Goal: Task Accomplishment & Management: Manage account settings

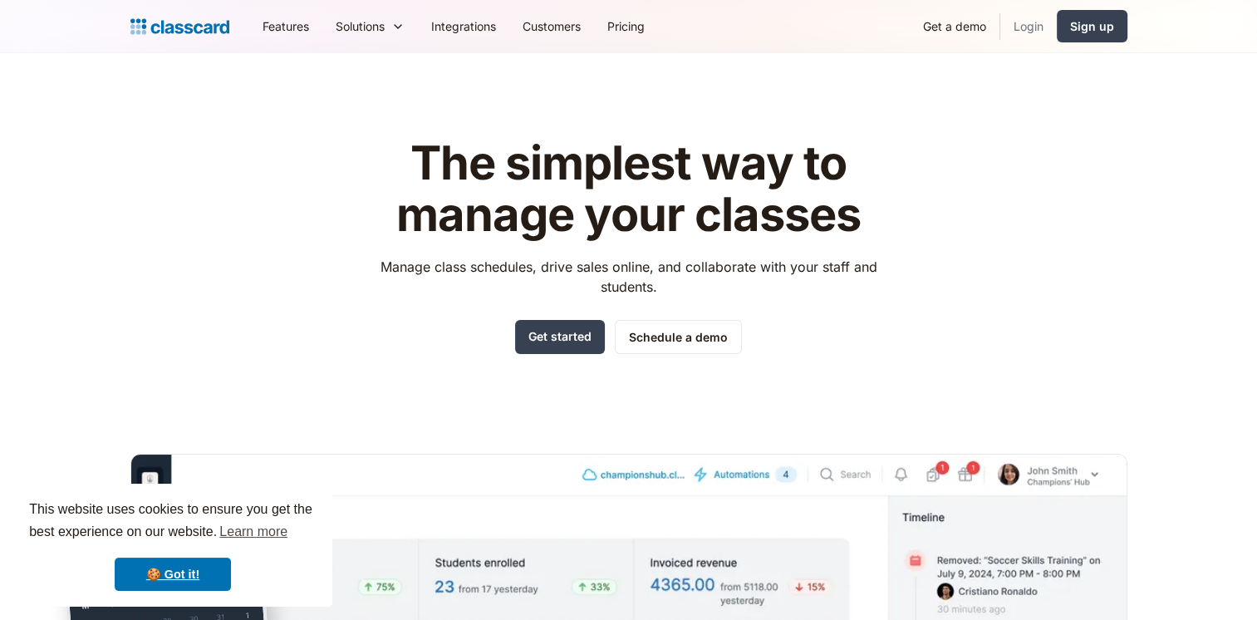
click at [1028, 36] on link "Login" at bounding box center [1028, 25] width 56 height 37
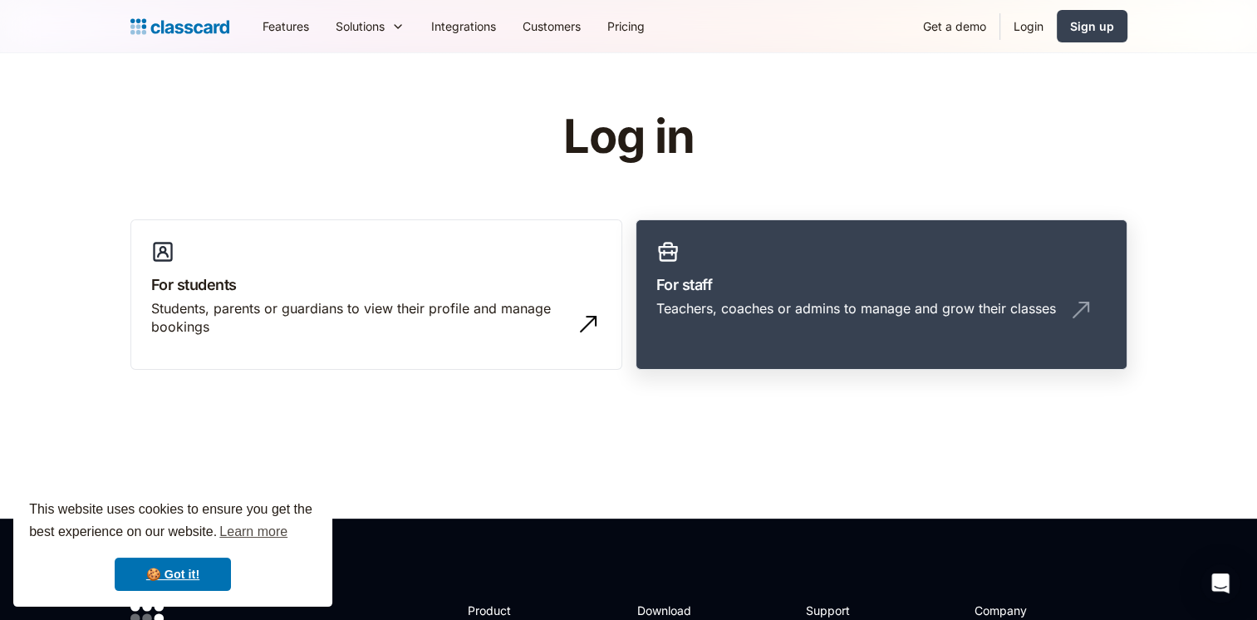
click at [794, 286] on h3 "For staff" at bounding box center [881, 284] width 450 height 22
